Goal: Task Accomplishment & Management: Manage account settings

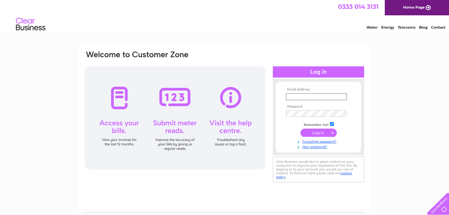
click at [327, 95] on input "text" at bounding box center [316, 96] width 61 height 7
type input "[EMAIL_ADDRESS][DOMAIN_NAME]"
click at [307, 133] on input "submit" at bounding box center [318, 132] width 36 height 8
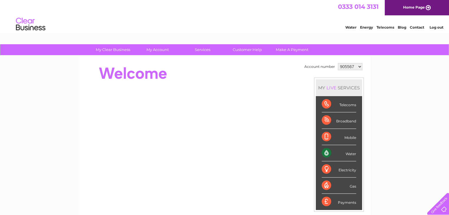
click at [347, 67] on select "905567 943142 1096262" at bounding box center [350, 66] width 24 height 7
select select "943142"
click at [338, 63] on select "905567 943142 1096262" at bounding box center [350, 66] width 24 height 7
click at [71, 95] on div "My Clear Business Login Details My Details My Preferences Link Account My Accou…" at bounding box center [224, 209] width 449 height 331
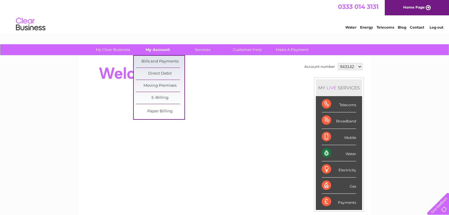
click at [169, 53] on link "My Account" at bounding box center [157, 49] width 49 height 11
click at [168, 59] on link "Bills and Payments" at bounding box center [160, 62] width 49 height 12
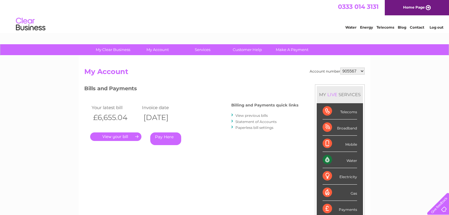
click at [359, 70] on select "905567 943142 1096262" at bounding box center [352, 70] width 24 height 7
select select "943142"
click at [340, 67] on select "905567 943142 1096262" at bounding box center [352, 70] width 24 height 7
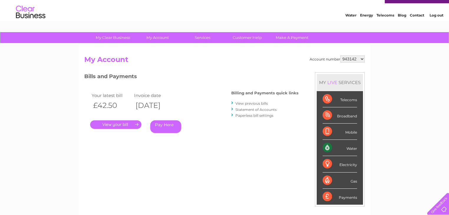
scroll to position [24, 0]
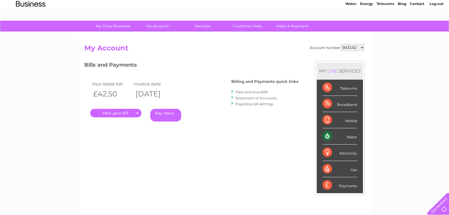
click at [248, 97] on link "Statement of Accounts" at bounding box center [255, 98] width 41 height 4
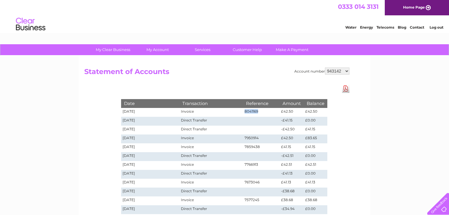
drag, startPoint x: 243, startPoint y: 111, endPoint x: 256, endPoint y: 114, distance: 13.7
click at [258, 112] on td "8041169" at bounding box center [261, 112] width 37 height 9
copy td "8041169"
drag, startPoint x: 244, startPoint y: 110, endPoint x: 259, endPoint y: 109, distance: 15.3
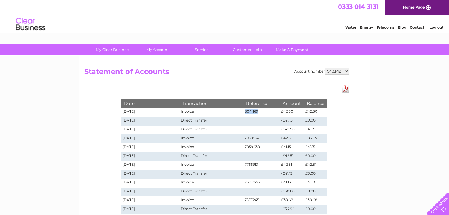
click at [259, 109] on td "8041169" at bounding box center [261, 112] width 37 height 9
copy td "8041169"
click at [277, 69] on h2 "Statement of Accounts" at bounding box center [216, 72] width 265 height 11
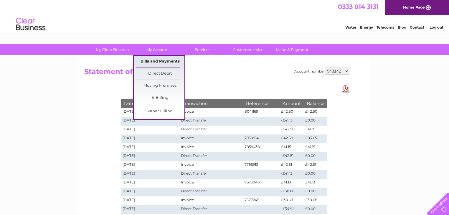
click at [151, 60] on link "Bills and Payments" at bounding box center [160, 62] width 49 height 12
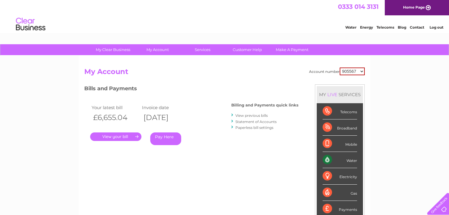
click at [141, 184] on div "Account number 905567 943142 1096262 My Account MY LIVE SERVICES Telecoms Broad…" at bounding box center [224, 155] width 280 height 177
click at [353, 71] on select "905567 943142 1096262" at bounding box center [352, 71] width 25 height 8
select select "1096262"
click at [340, 67] on select "905567 943142 1096262" at bounding box center [352, 71] width 25 height 8
click at [109, 136] on link "." at bounding box center [115, 136] width 51 height 9
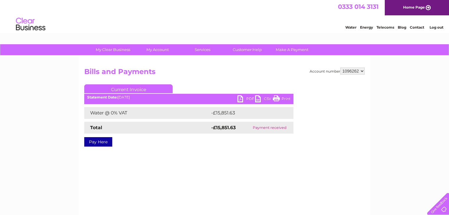
click at [436, 27] on link "Log out" at bounding box center [436, 27] width 14 height 4
